Goal: Task Accomplishment & Management: Use online tool/utility

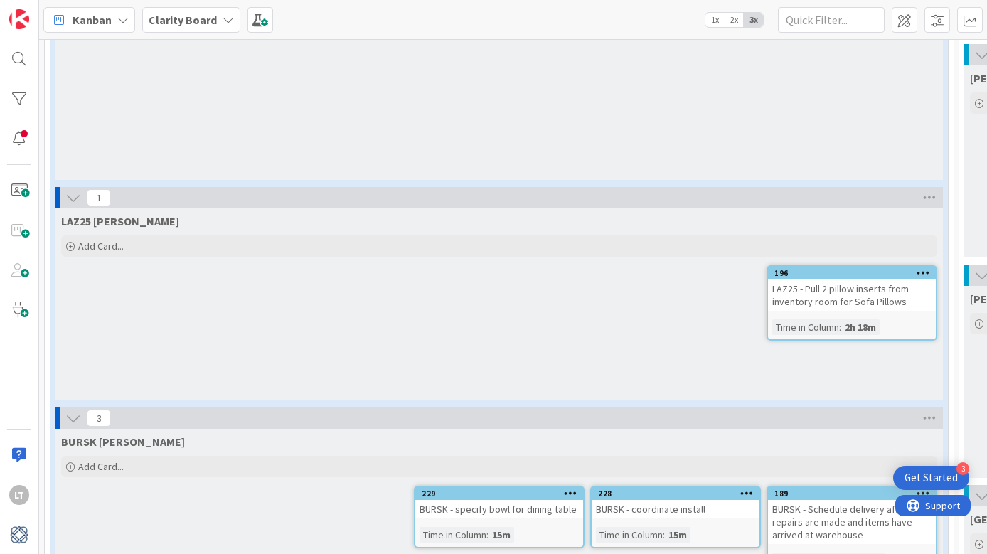
scroll to position [951, 1]
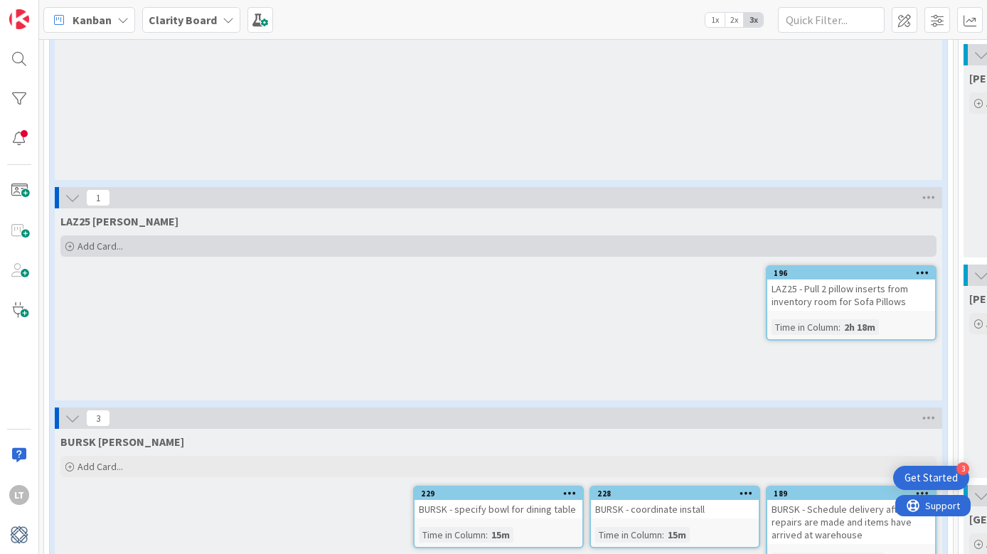
click at [116, 240] on span "Add Card..." at bounding box center [101, 246] width 46 height 13
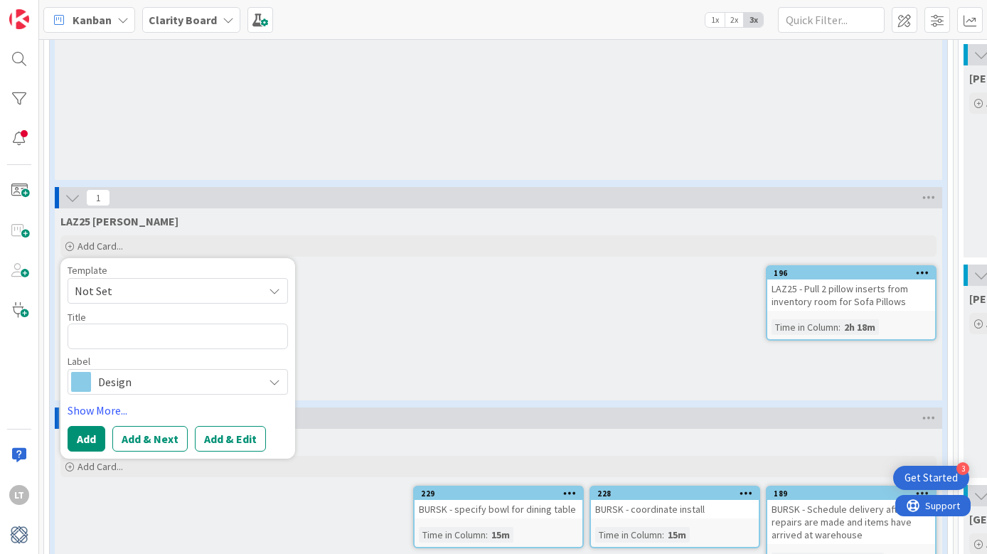
type textarea "x"
type textarea "L"
type textarea "x"
type textarea "LA"
type textarea "x"
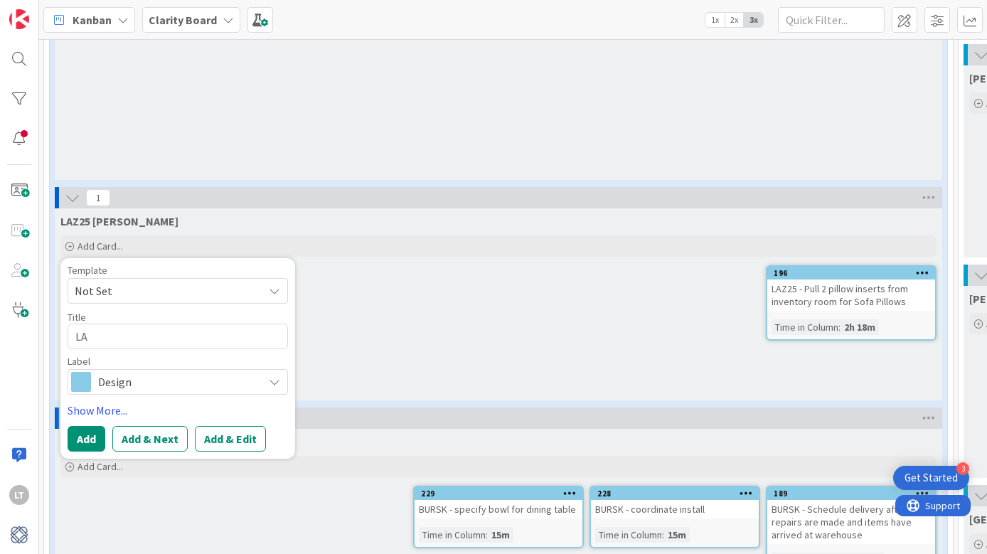
type textarea "LAZ"
type textarea "x"
type textarea "LAZ2"
type textarea "x"
type textarea "LAZ25"
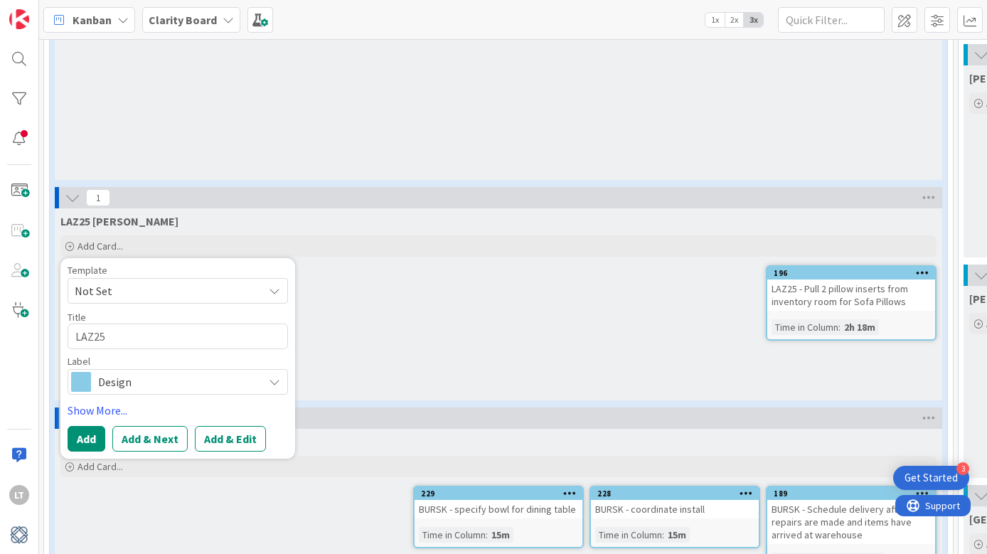
type textarea "x"
type textarea "LAZ25"
type textarea "x"
type textarea "LAZ25 -"
type textarea "x"
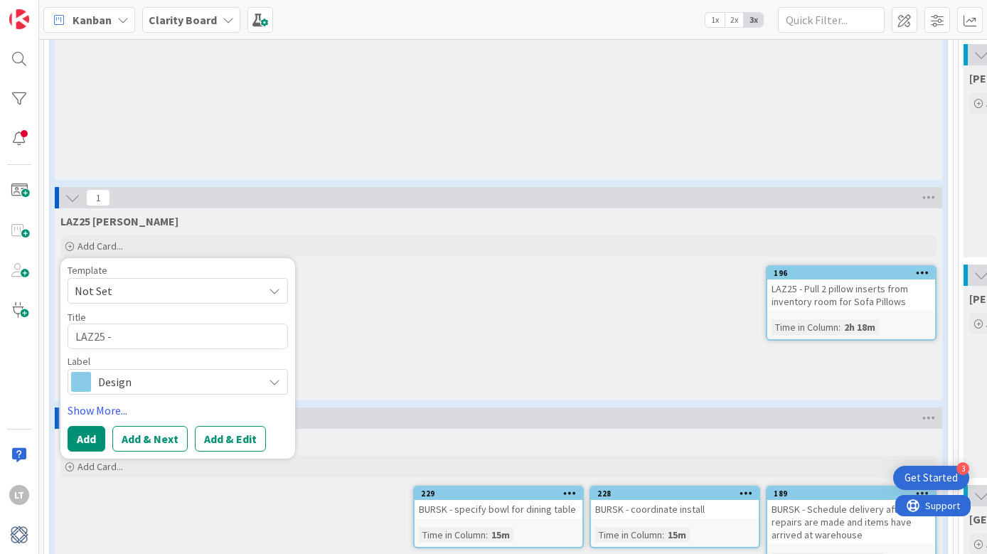
type textarea "LAZ25 -"
type textarea "x"
type textarea "LAZ25 - c"
type textarea "x"
type textarea "LAZ25 - ch"
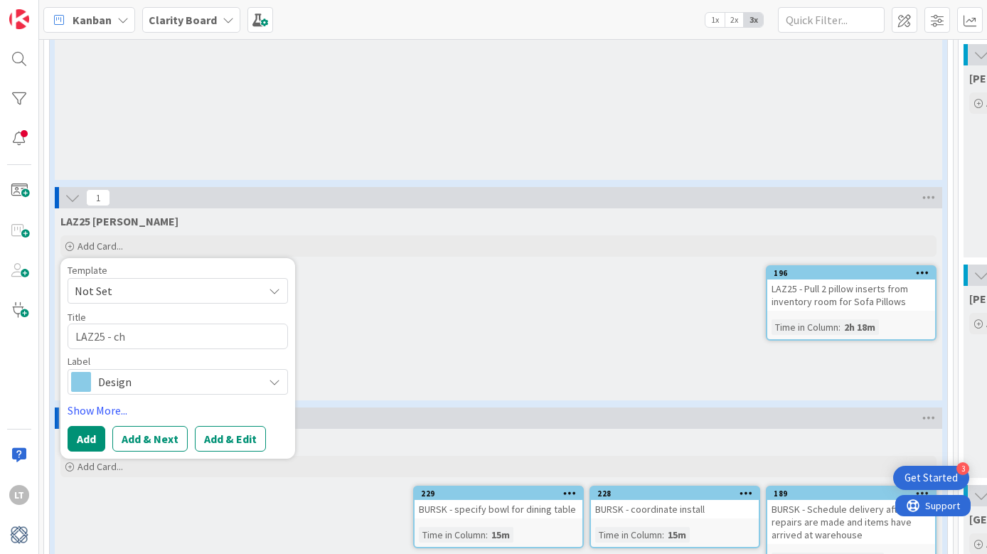
type textarea "x"
type textarea "LAZ25 - cho"
type textarea "x"
type textarea "LAZ25 - choo"
type textarea "x"
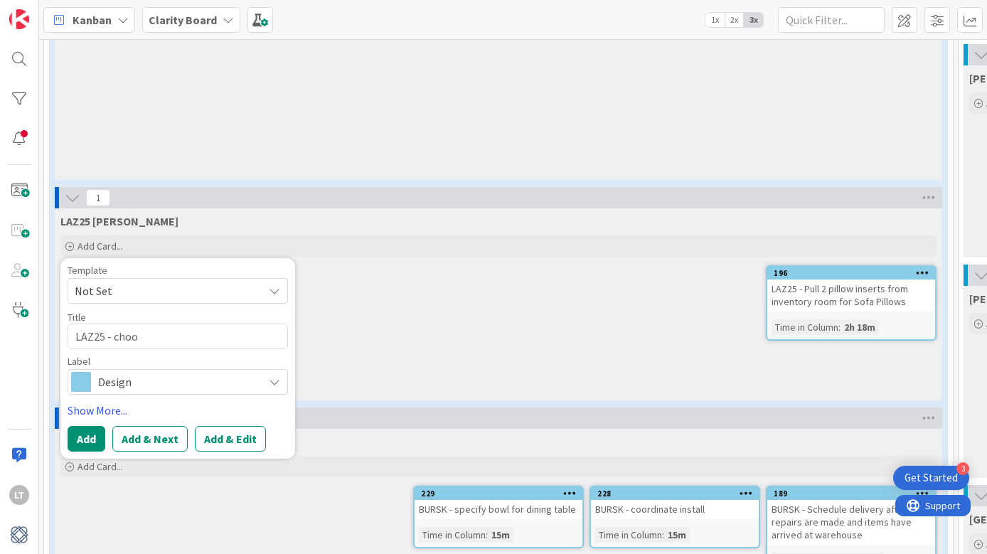
type textarea "LAZ25 - choos"
type textarea "x"
type textarea "LAZ25 - choose"
type textarea "x"
type textarea "LAZ25 - choose"
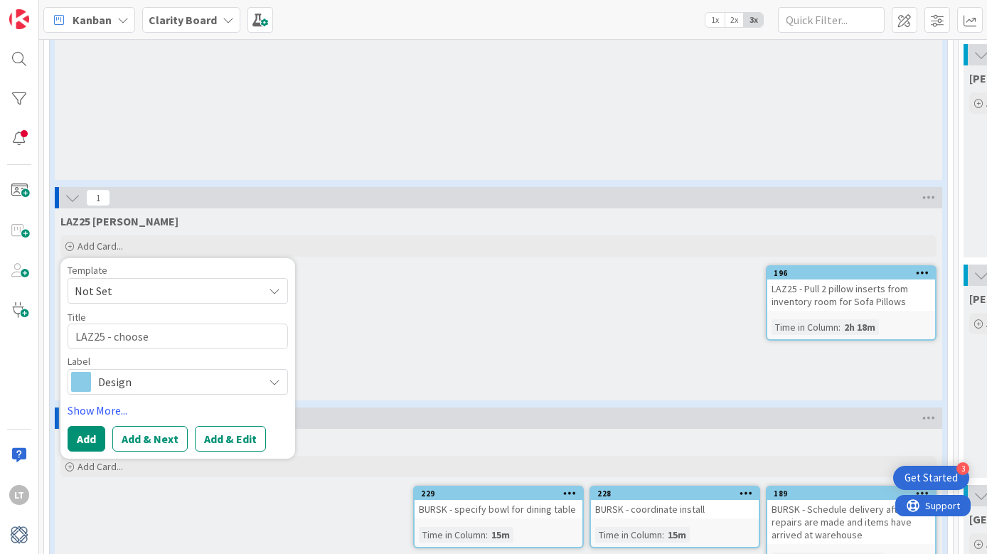
type textarea "x"
type textarea "LAZ25 - choose n"
type textarea "x"
type textarea "LAZ25 - choose ne"
type textarea "x"
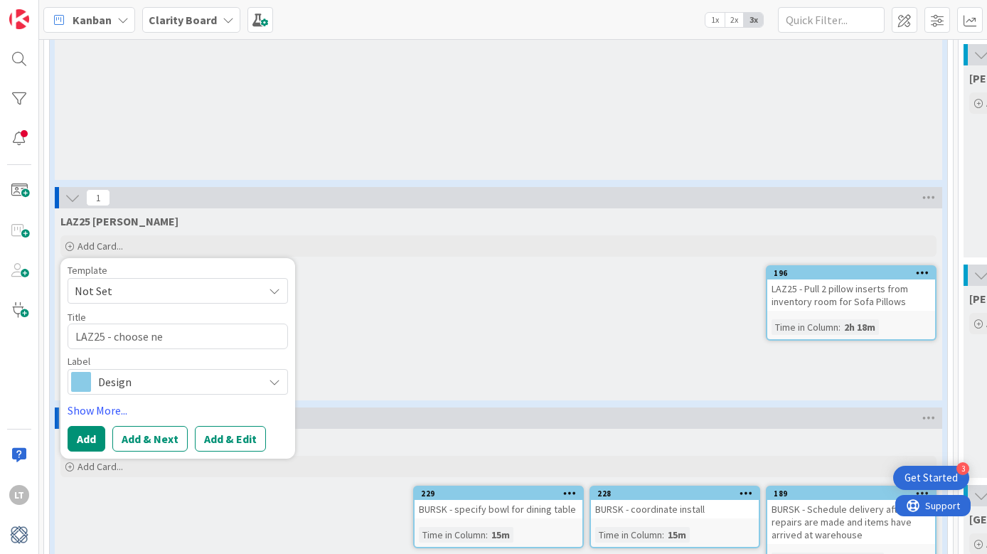
type textarea "LAZ25 - choose new"
type textarea "x"
type textarea "LAZ25 - choose new"
type textarea "x"
type textarea "LAZ25 - choose new k"
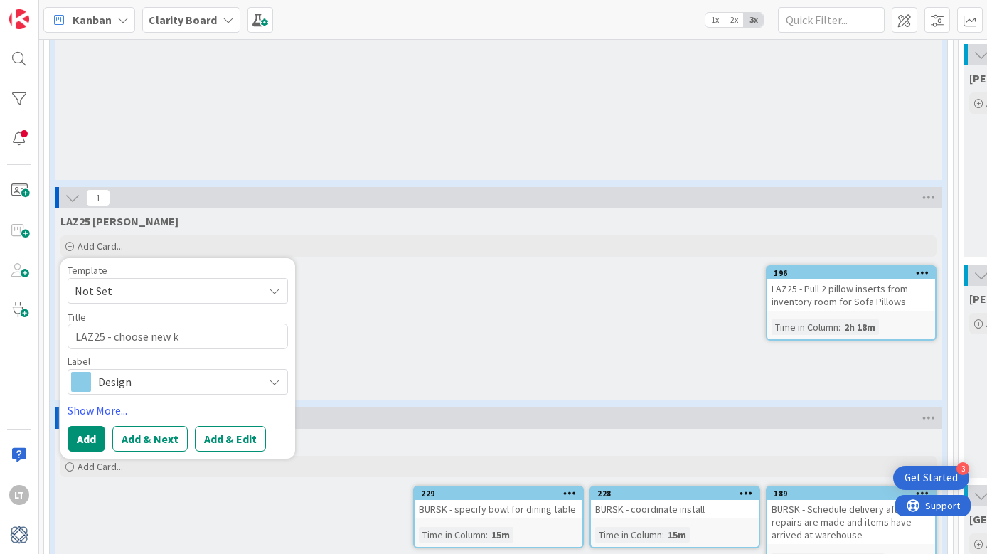
type textarea "x"
type textarea "LAZ25 - choose new"
type textarea "x"
type textarea "LAZ25 - choose new"
type textarea "x"
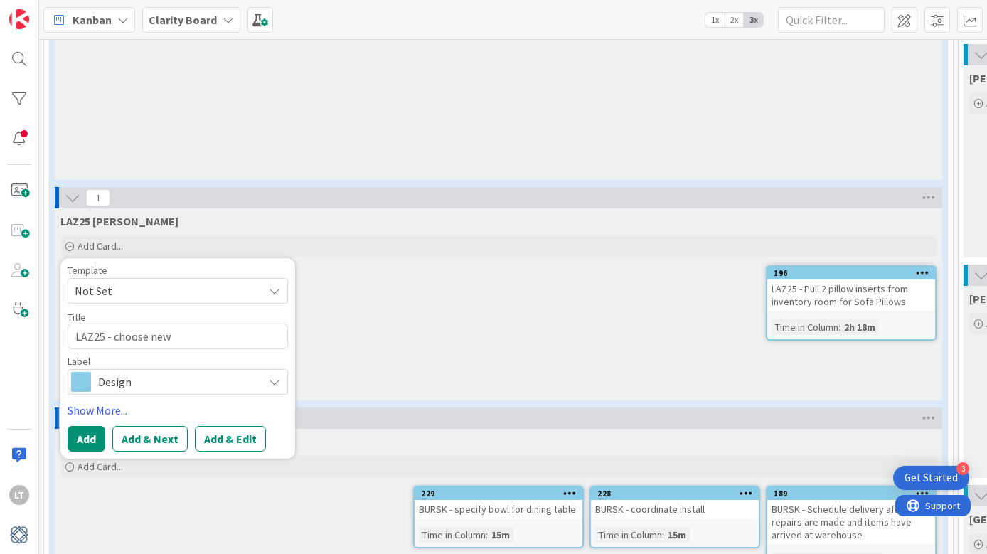
type textarea "LAZ25 - choose ne"
type textarea "x"
type textarea "LAZ25 - choose n"
type textarea "x"
type textarea "LAZ25 - choose"
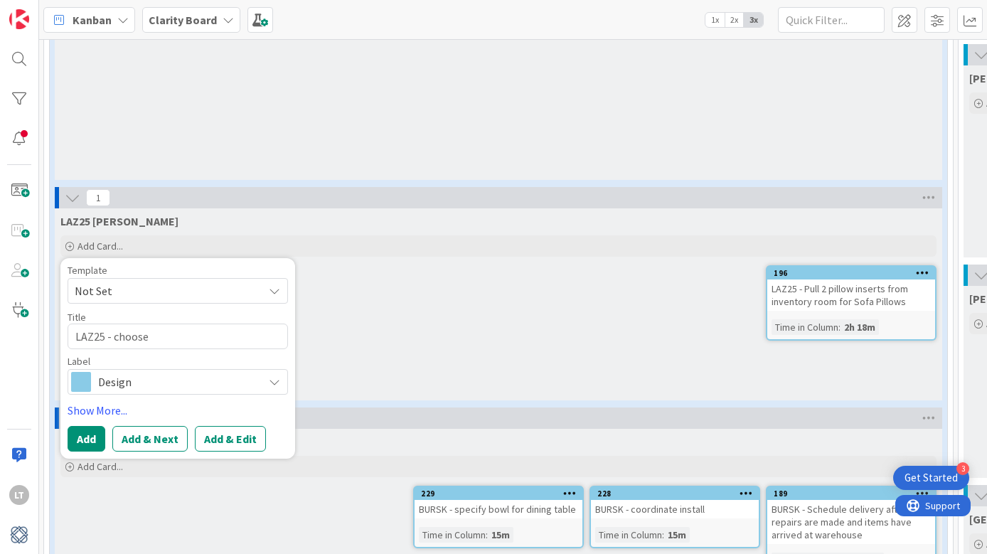
type textarea "x"
type textarea "LAZ25 - choose"
type textarea "x"
type textarea "LAZ25 - choos"
type textarea "x"
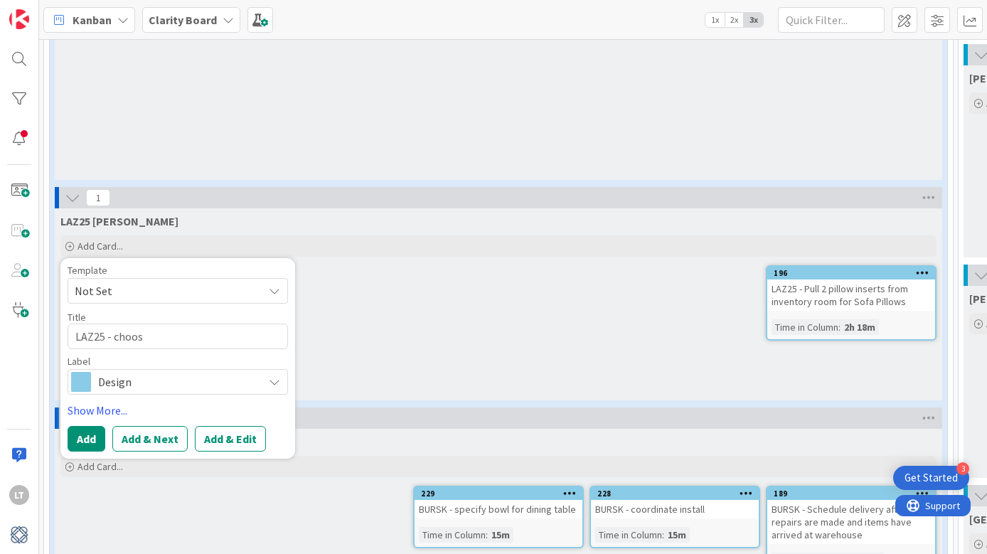
type textarea "LAZ25 - choo"
type textarea "x"
type textarea "LAZ25 - cho"
type textarea "x"
type textarea "LAZ25 - ch"
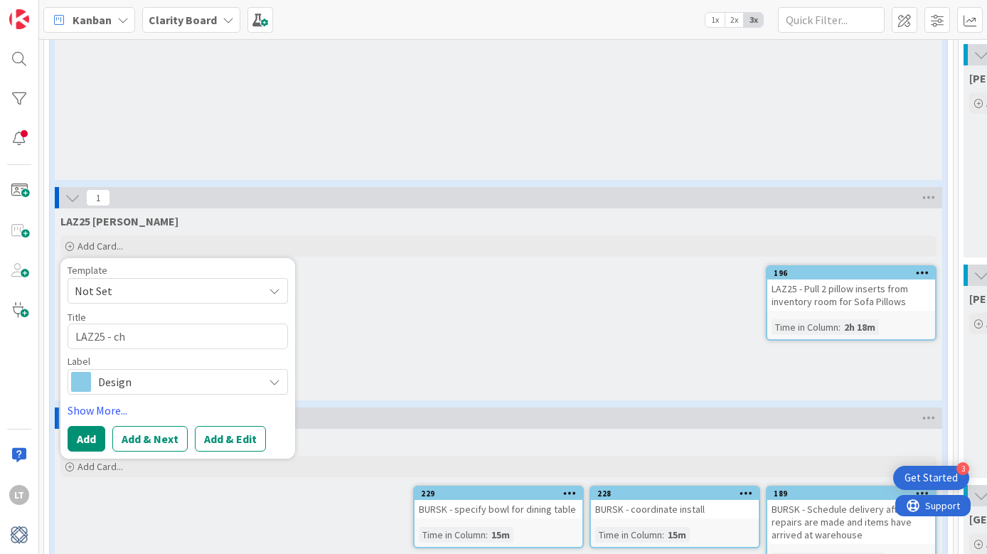
type textarea "x"
type textarea "LAZ25 - c"
type textarea "x"
type textarea "LAZ25 -"
type textarea "x"
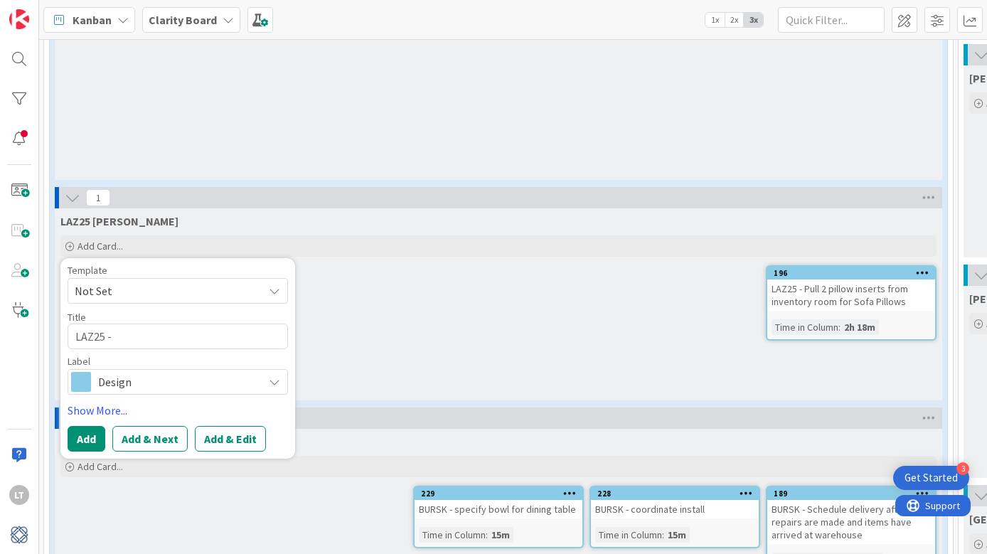
type textarea "LAZ25 - s"
type textarea "x"
type textarea "LAZ25 - sp"
type textarea "x"
type textarea "LAZ25 - spe"
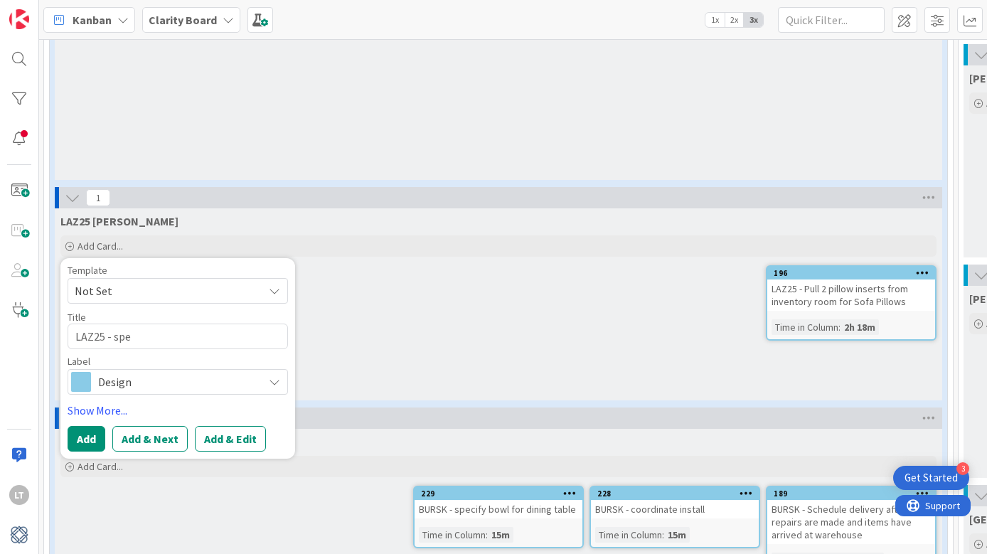
type textarea "x"
type textarea "LAZ25 - spec"
type textarea "x"
type textarea "LAZ25 - speci"
type textarea "x"
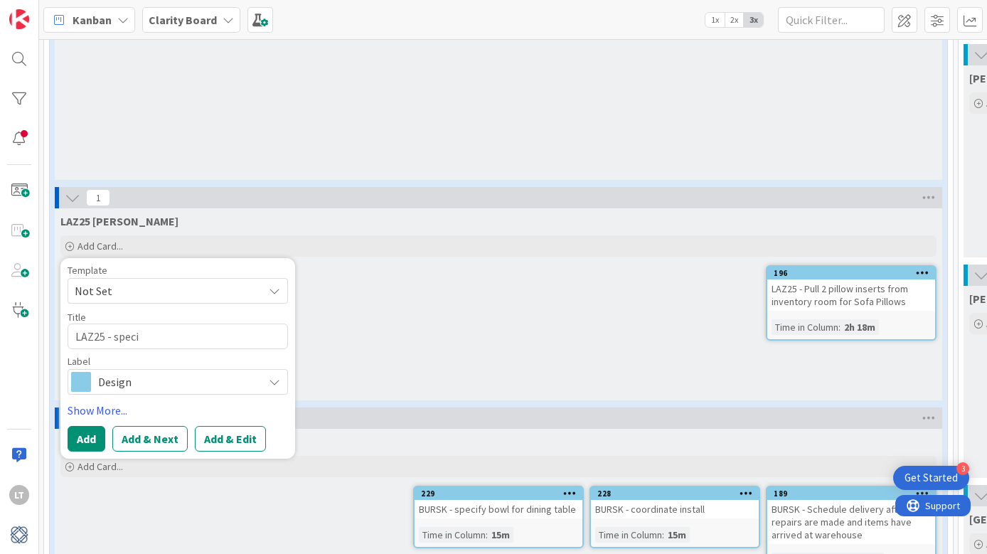
type textarea "LAZ25 - specif"
type textarea "x"
type textarea "LAZ25 - specify"
type textarea "x"
type textarea "LAZ25 - specify"
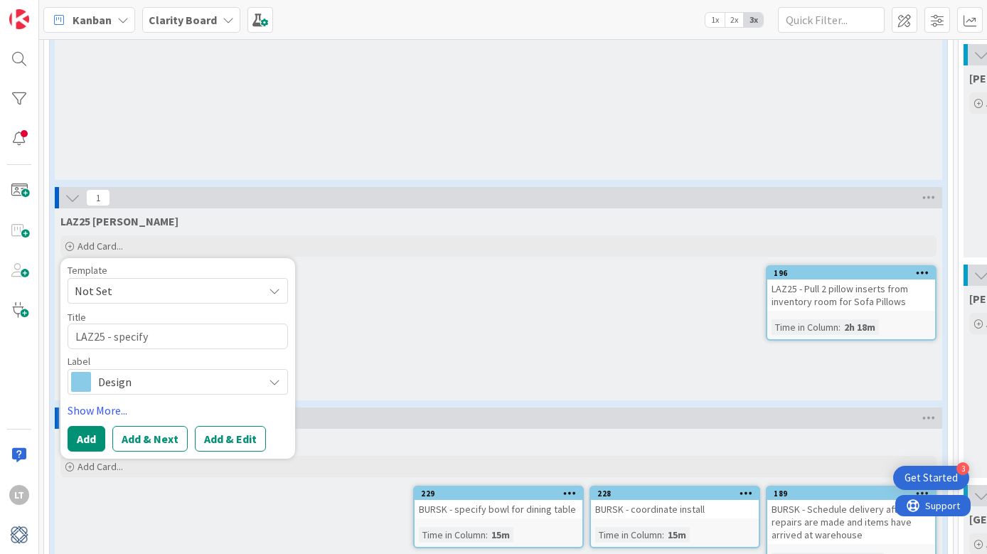
type textarea "x"
type textarea "LAZ25 - specify k"
type textarea "x"
type textarea "LAZ25 - specify ki"
type textarea "x"
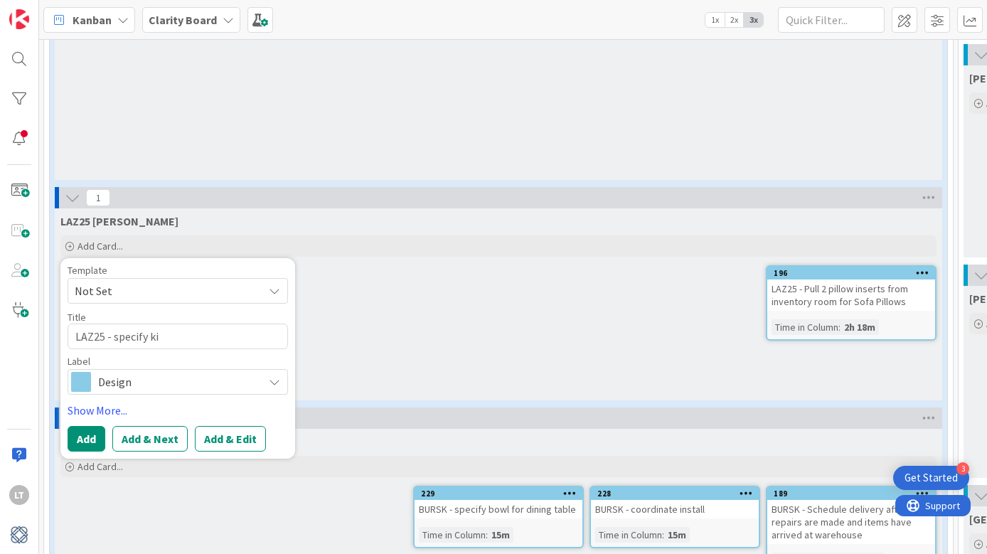
type textarea "LAZ25 - specify kit"
type textarea "x"
type textarea "LAZ25 - specify kitc"
type textarea "x"
type textarea "LAZ25 - specify kitch"
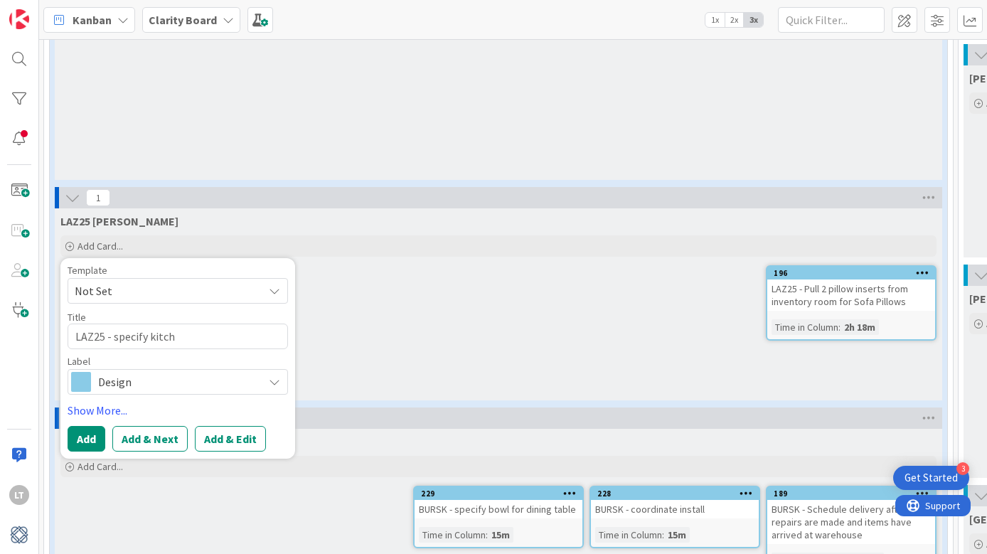
type textarea "x"
type textarea "LAZ25 - specify kitche"
type textarea "x"
type textarea "LAZ25 - specify kitchen"
type textarea "x"
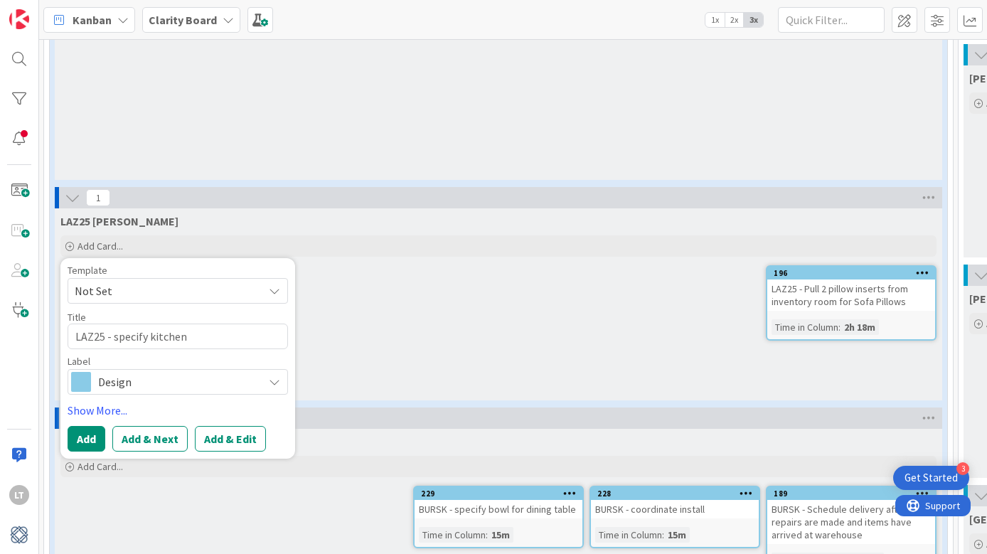
type textarea "LAZ25 - specify kitchen"
type textarea "x"
type textarea "LAZ25 - specify kitchen p"
type textarea "x"
type textarea "LAZ25 - specify kitchen pe"
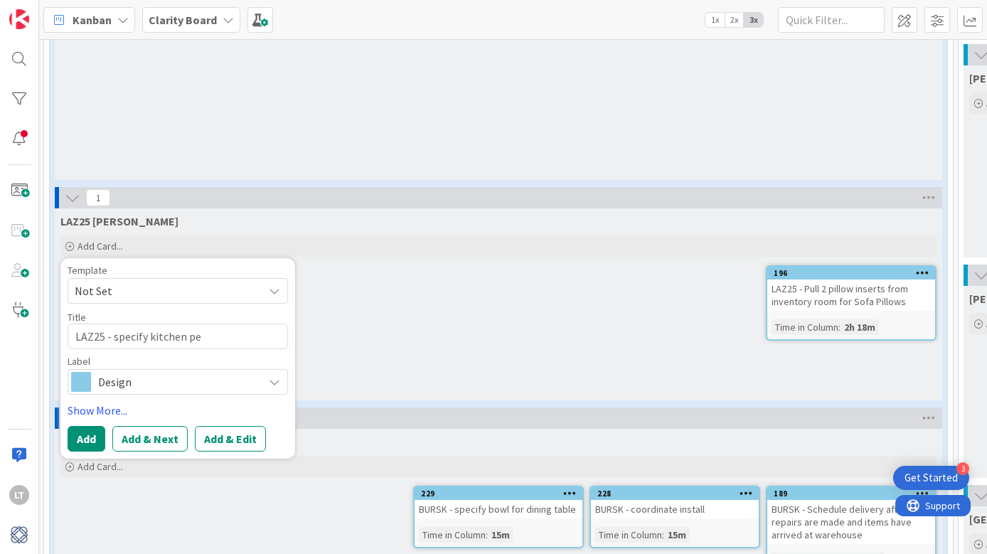
type textarea "x"
type textarea "LAZ25 - specify kitchen pen"
type textarea "x"
type textarea "LAZ25 - specify kitchen pend"
type textarea "x"
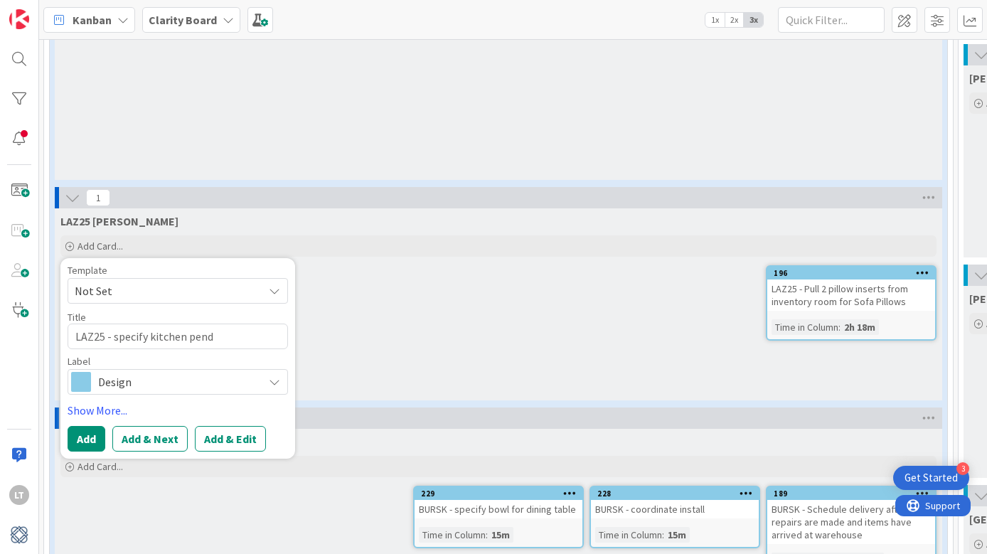
type textarea "LAZ25 - specify kitchen penda"
type textarea "x"
type textarea "LAZ25 - specify kitchen pendan"
type textarea "x"
type textarea "LAZ25 - specify kitchen pendant"
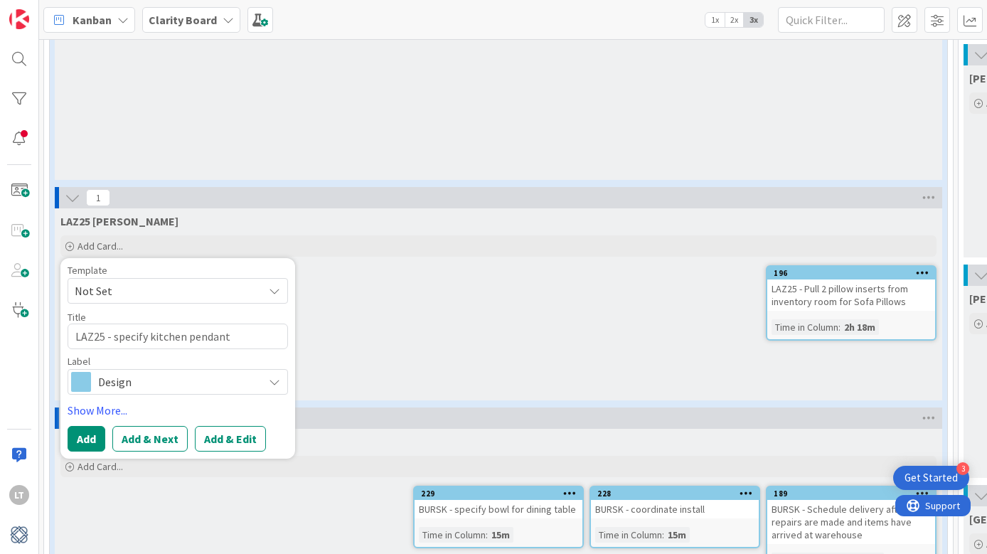
type textarea "x"
type textarea "LAZ25 - specify kitchen pendants"
type textarea "x"
type textarea "LAZ25 - specify kitchen pendants"
type textarea "x"
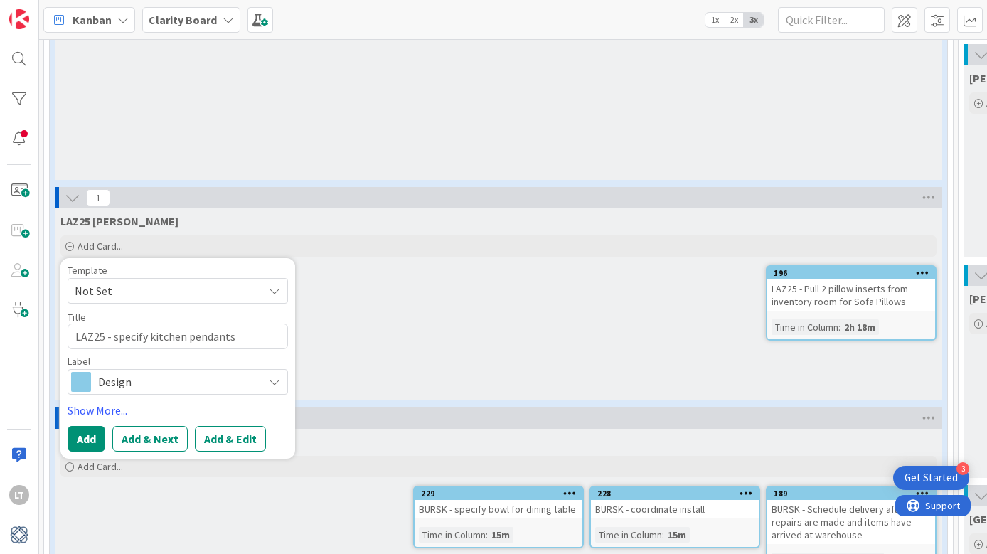
type textarea "LAZ25 - specify kitchen pendants a"
type textarea "x"
type textarea "LAZ25 - specify kitchen pendants an"
type textarea "x"
type textarea "LAZ25 - specify kitchen pendants and"
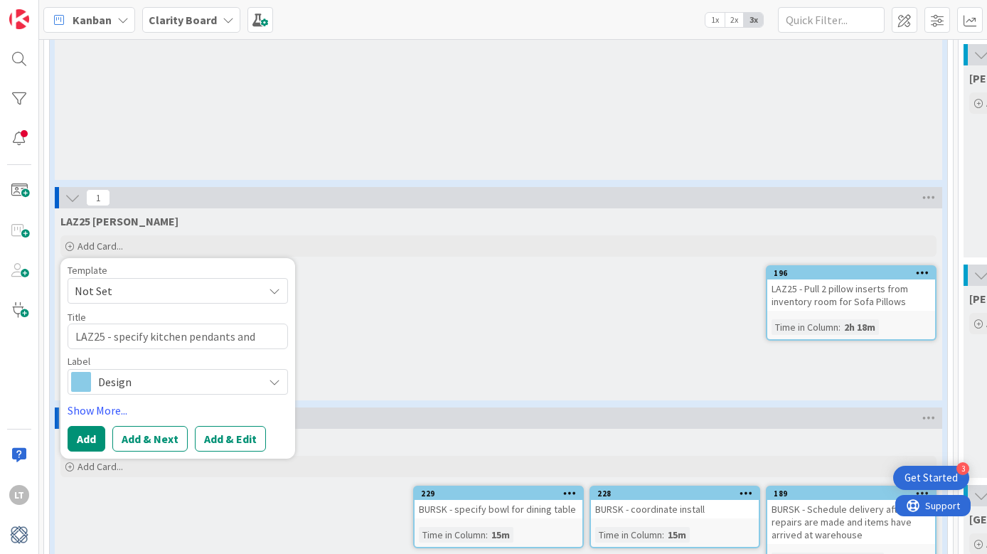
type textarea "x"
type textarea "LAZ25 - specify kitchen pendants and"
type textarea "x"
type textarea "LAZ25 - specify kitchen pendants and d"
type textarea "x"
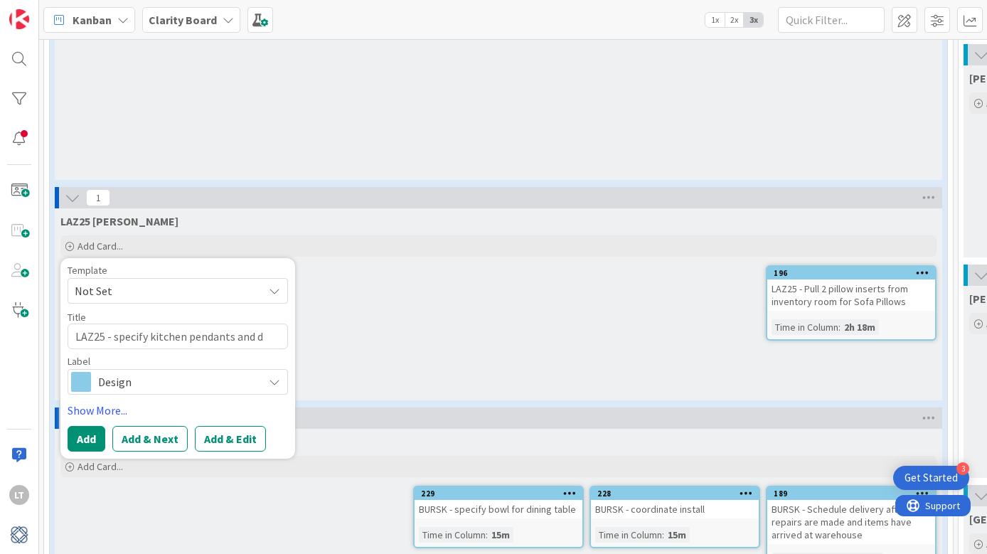
type textarea "LAZ25 - specify kitchen pendants and di"
type textarea "x"
type textarea "LAZ25 - specify kitchen pendants and din"
type textarea "x"
type textarea "LAZ25 - specify kitchen pendants and dini"
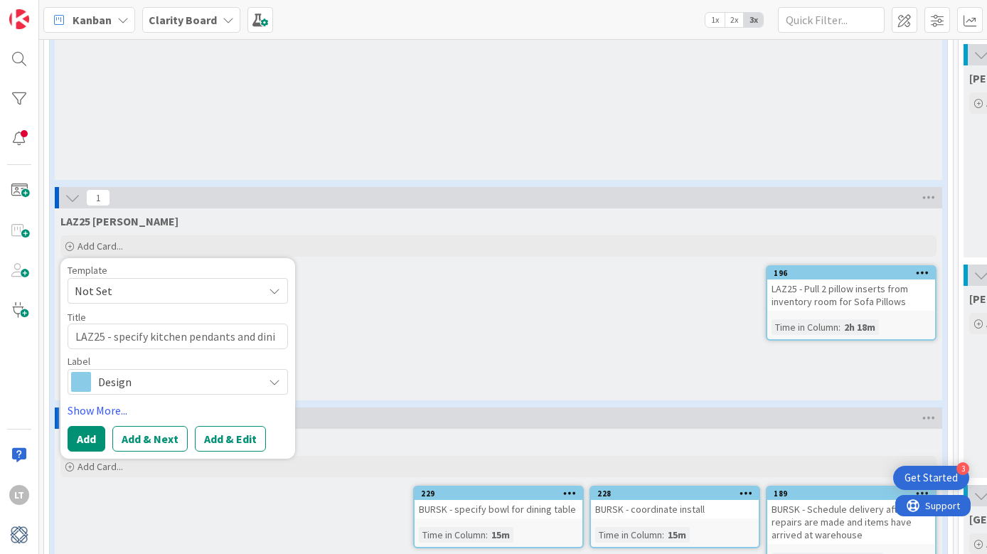
type textarea "x"
type textarea "LAZ25 - specify kitchen pendants and dinin"
type textarea "x"
type textarea "LAZ25 - specify kitchen pendants and dining"
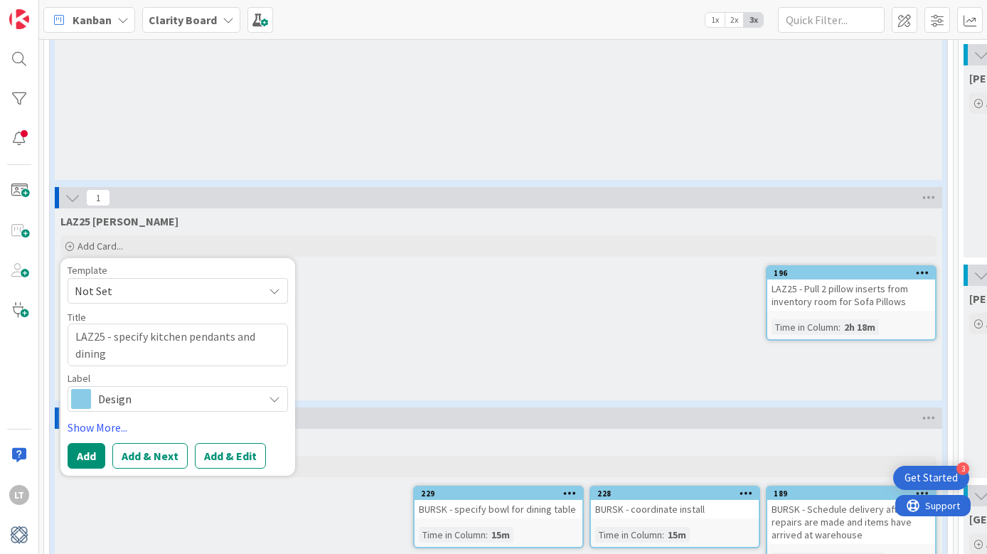
type textarea "x"
type textarea "LAZ25 - specify kitchen pendants and dining c"
type textarea "x"
type textarea "LAZ25 - specify kitchen pendants and dining ch"
type textarea "x"
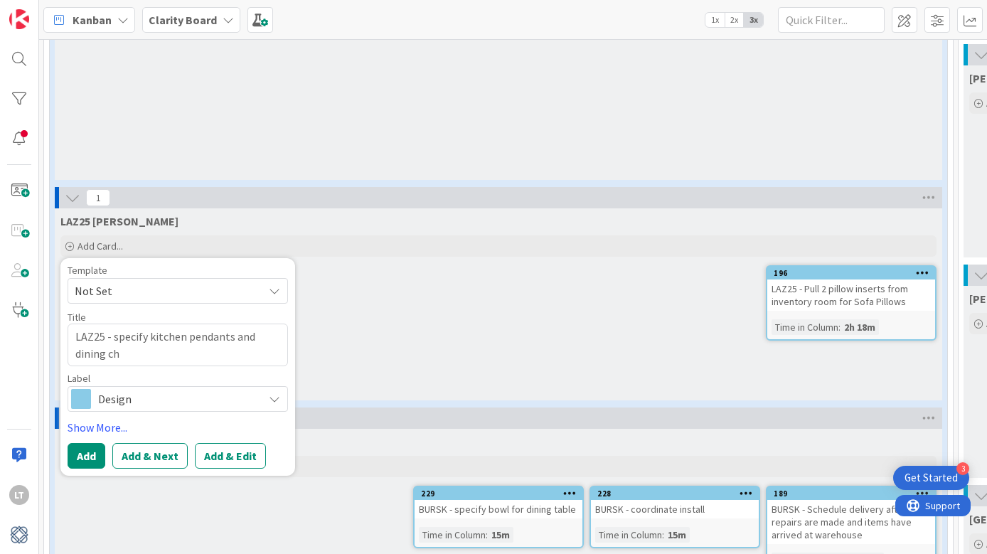
type textarea "LAZ25 - specify kitchen pendants and dining cha"
type textarea "x"
type textarea "LAZ25 - specify kitchen pendants and dining chan"
type textarea "x"
type textarea "LAZ25 - specify kitchen pendants and dining [PERSON_NAME]"
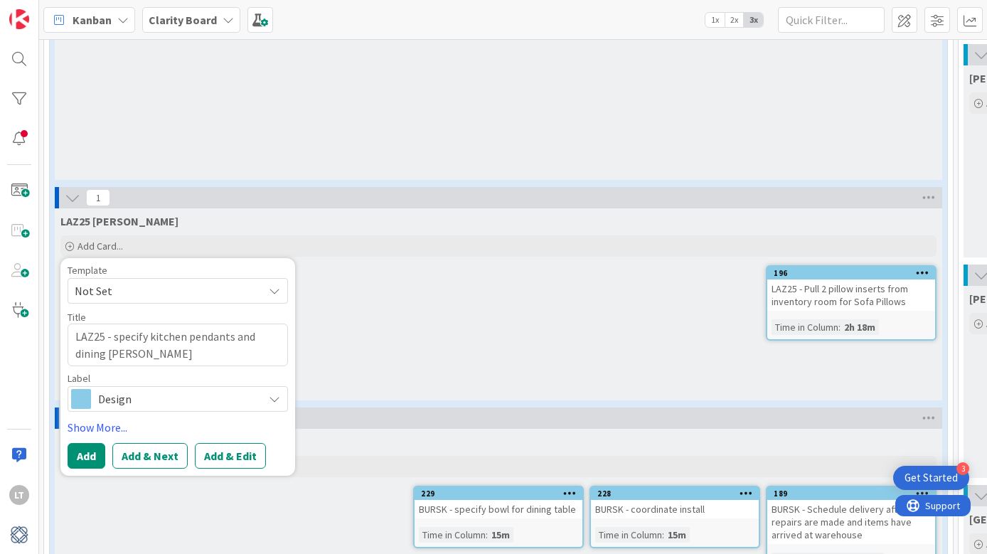
type textarea "x"
type textarea "LAZ25 - specify kitchen pendants and dining chan"
type textarea "x"
type textarea "LAZ25 - specify kitchen pendants and dining chand"
type textarea "x"
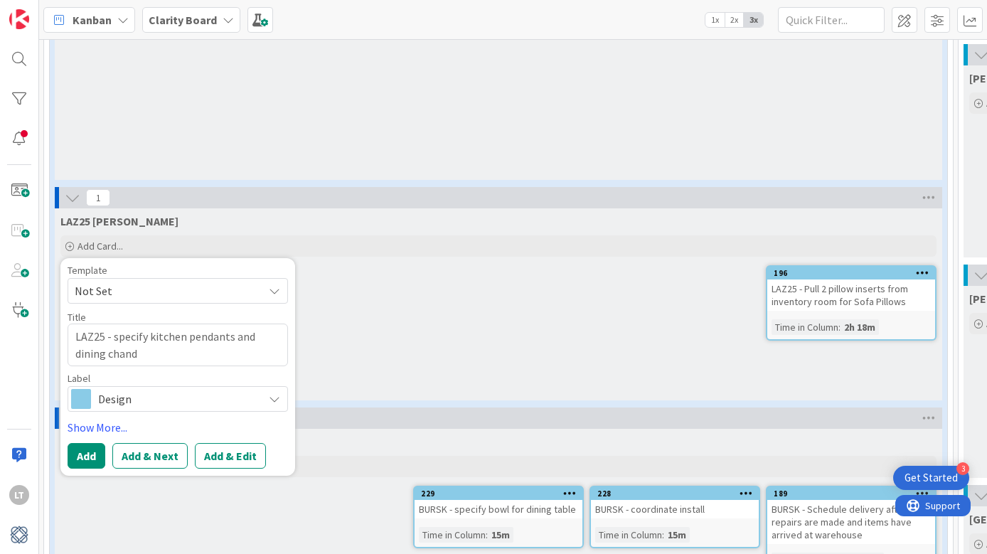
type textarea "LAZ25 - specify kitchen pendants and dining [PERSON_NAME]"
type textarea "x"
type textarea "LAZ25 - specify kitchen pendants and dining [PERSON_NAME]"
type textarea "x"
type textarea "LAZ25 - specify kitchen pendants and dining chandeli"
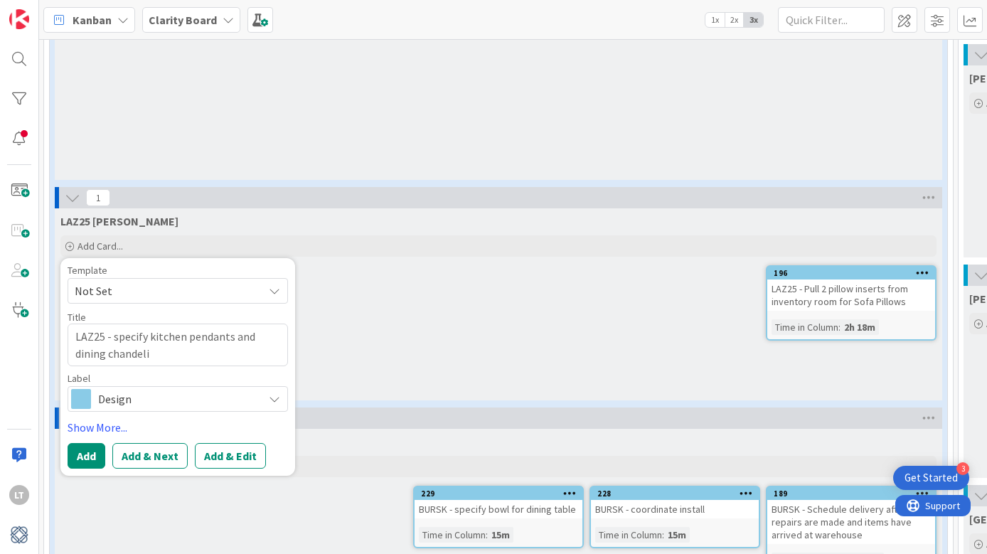
type textarea "x"
type textarea "LAZ25 - specify kitchen pendants and dining chandelie"
type textarea "x"
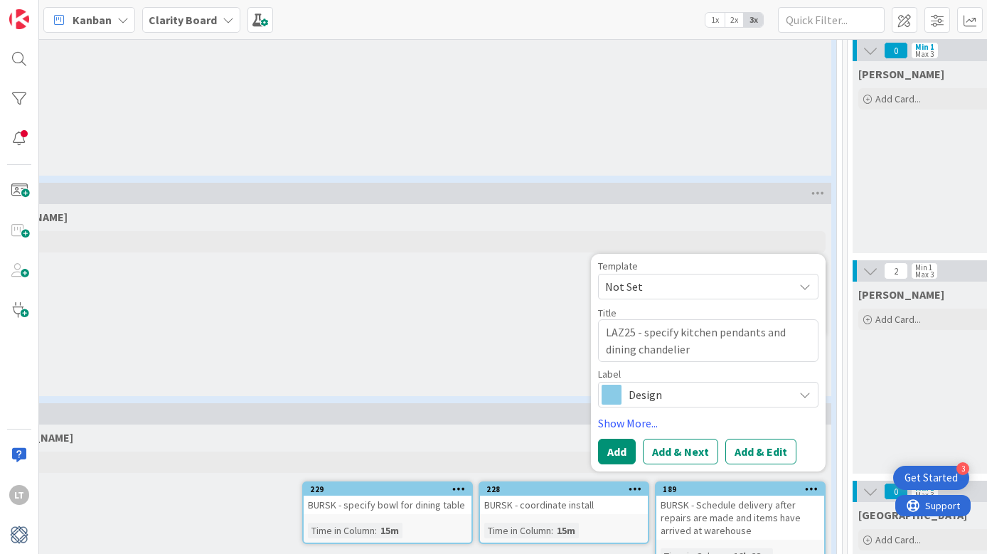
scroll to position [955, 191]
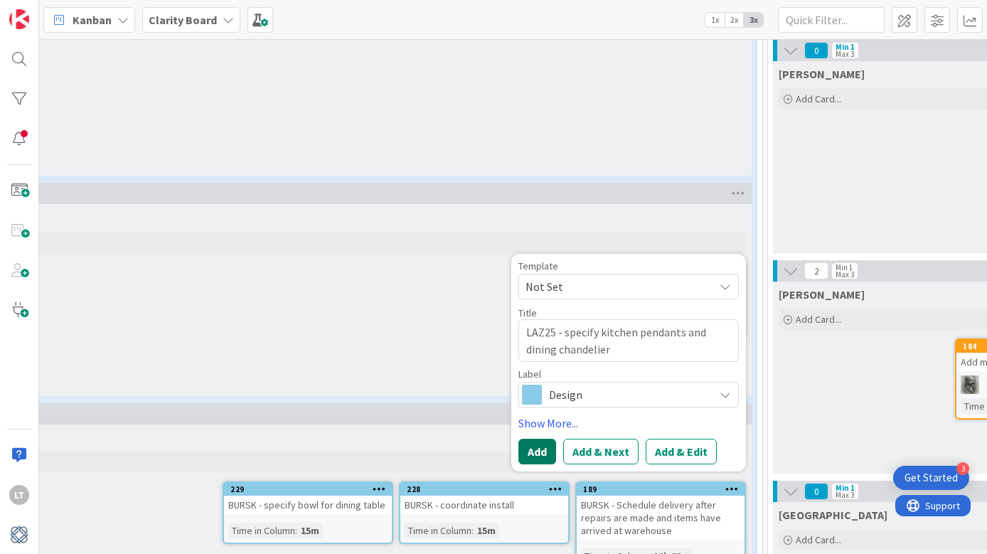
type textarea "LAZ25 - specify kitchen pendants and dining chandelier"
click at [540, 439] on button "Add" at bounding box center [538, 452] width 38 height 26
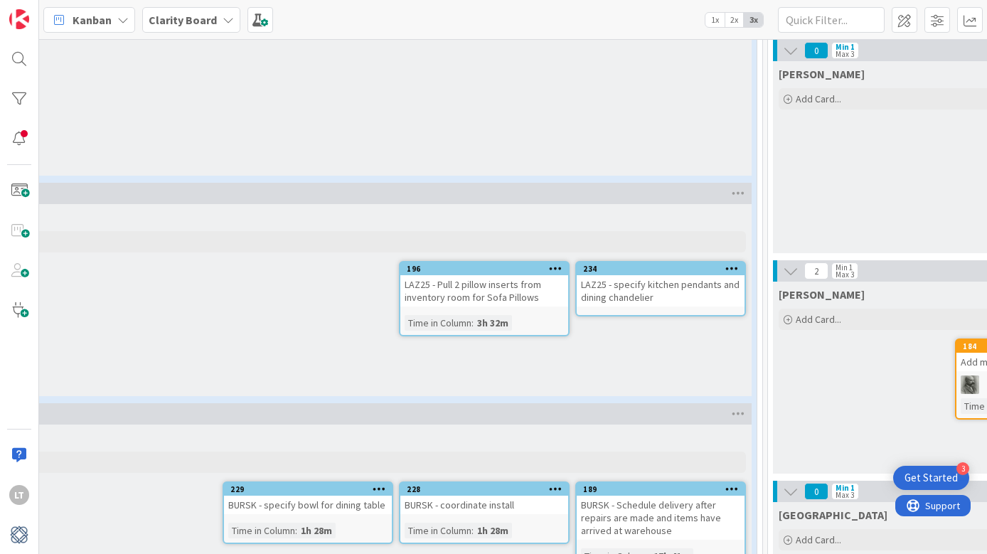
type textarea "x"
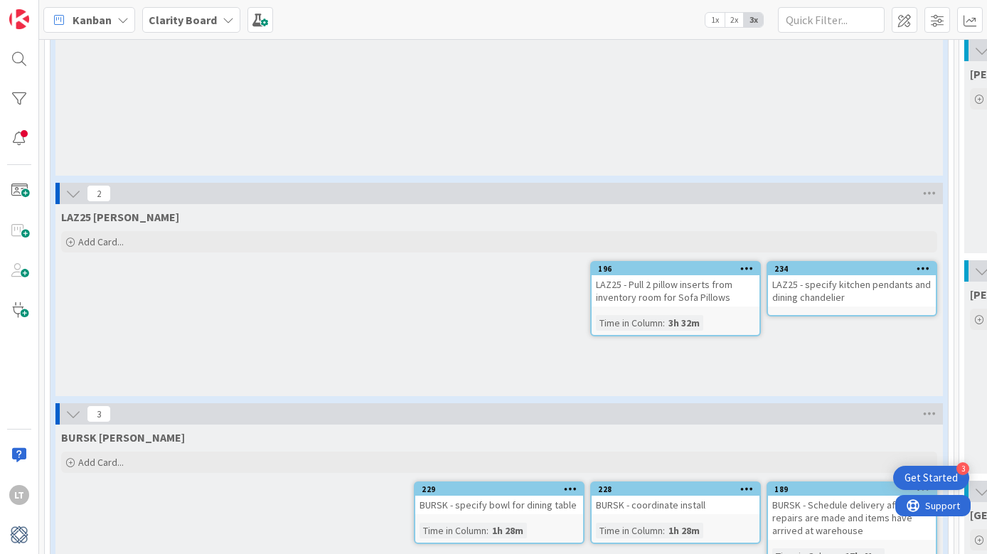
scroll to position [958, 0]
